Goal: Transaction & Acquisition: Purchase product/service

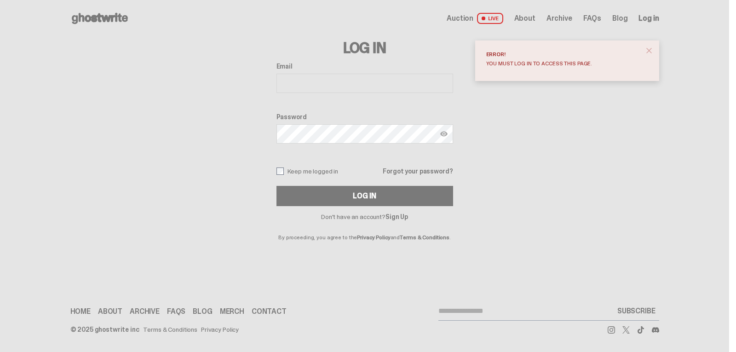
drag, startPoint x: 650, startPoint y: 51, endPoint x: 638, endPoint y: 52, distance: 12.0
click at [649, 51] on span "close" at bounding box center [648, 50] width 9 height 9
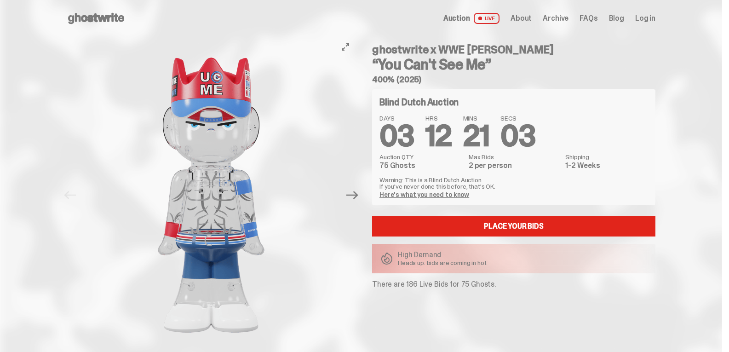
click at [362, 198] on button "Next" at bounding box center [352, 195] width 20 height 20
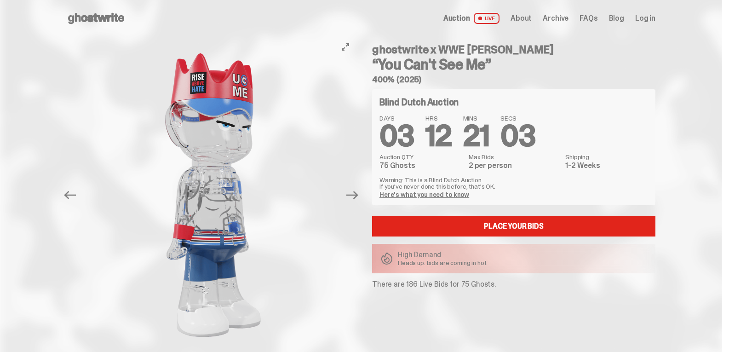
click at [362, 196] on button "Next" at bounding box center [352, 195] width 20 height 20
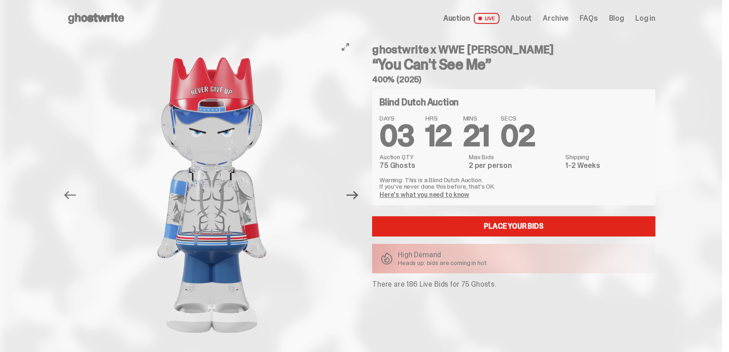
click at [358, 194] on icon "Next" at bounding box center [352, 195] width 12 height 12
